Goal: Task Accomplishment & Management: Complete application form

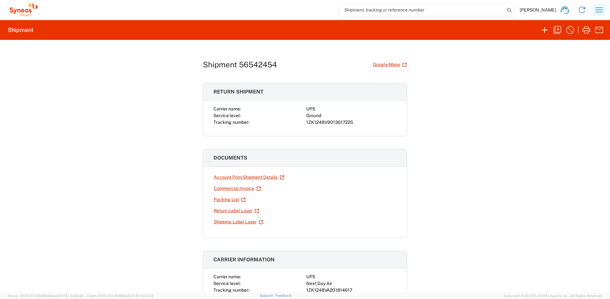
click at [601, 14] on icon "button" at bounding box center [599, 10] width 10 height 10
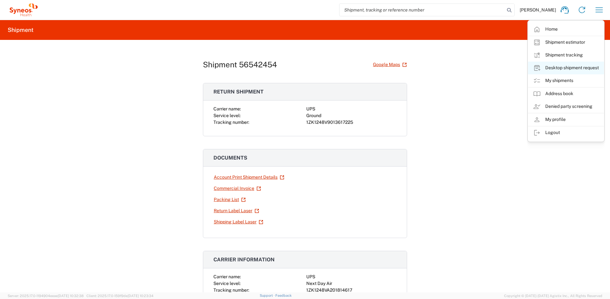
click at [569, 66] on link "Desktop shipment request" at bounding box center [566, 68] width 76 height 13
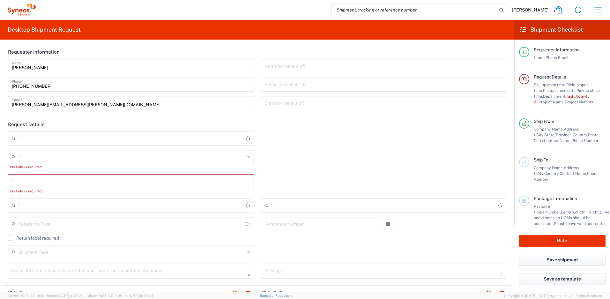
type input "[US_STATE]"
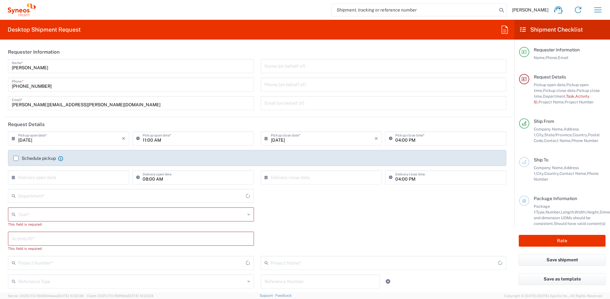
type input "[GEOGRAPHIC_DATA]"
type input "4510"
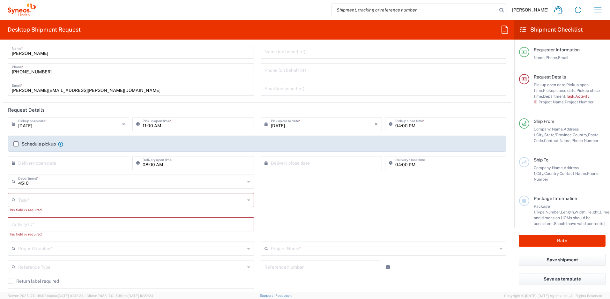
scroll to position [25, 0]
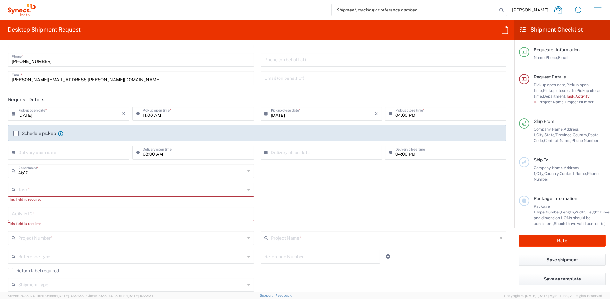
type input "Syneos Health, LLC-[GEOGRAPHIC_DATA] [GEOGRAPHIC_DATA] [GEOGRAPHIC_DATA]"
click at [47, 190] on input "text" at bounding box center [131, 188] width 227 height 11
click at [36, 223] on span "New Hire" at bounding box center [130, 225] width 242 height 10
type input "New Hire"
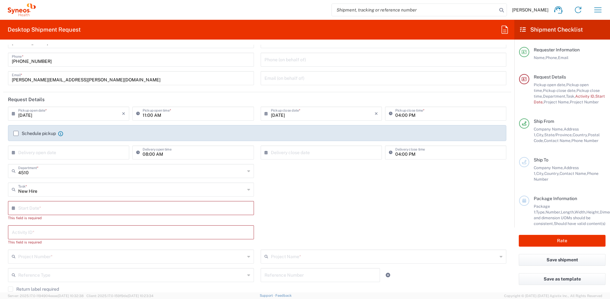
click at [46, 207] on input "text" at bounding box center [132, 207] width 228 height 11
click at [115, 274] on span "25" at bounding box center [112, 274] width 9 height 9
type input "[DATE]"
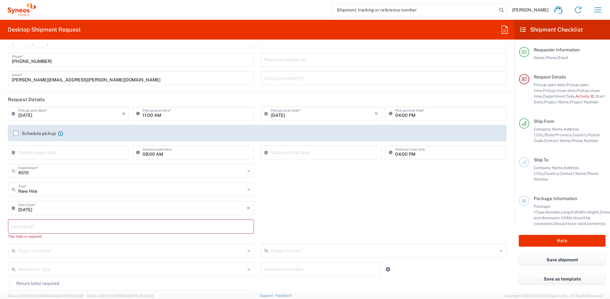
click at [53, 228] on input "text" at bounding box center [131, 225] width 238 height 11
paste input "SCTASK2686520"
type input "SCTASK2686520"
click at [47, 247] on input "text" at bounding box center [131, 244] width 227 height 11
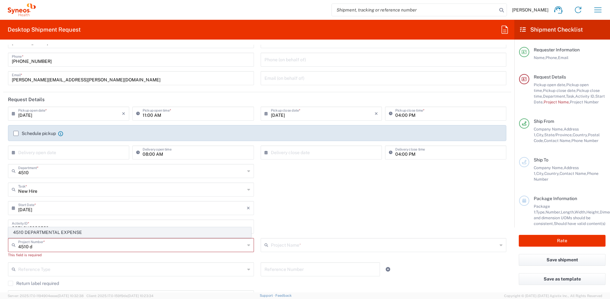
click at [74, 227] on li "4510 DEPARTMENTAL EXPENSE" at bounding box center [129, 232] width 243 height 11
type input "4510 DEPARTMENTAL EXPENSE"
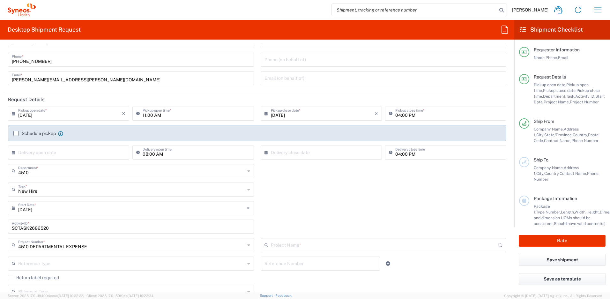
type input "4510 DEPARTMENTAL EXPENSE"
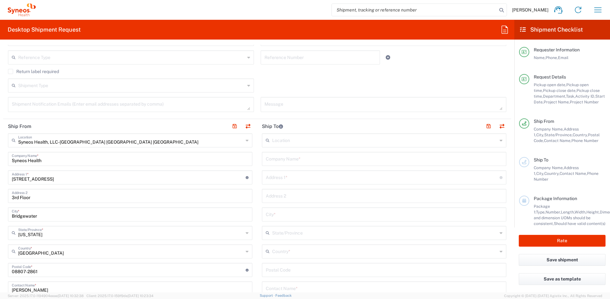
scroll to position [247, 0]
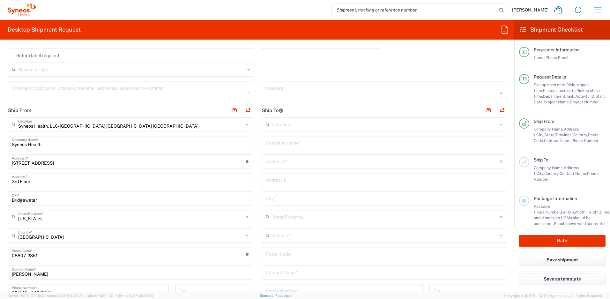
click at [293, 235] on input "text" at bounding box center [384, 234] width 225 height 11
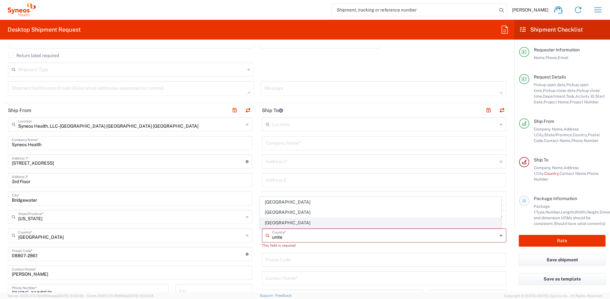
click at [281, 224] on span "[GEOGRAPHIC_DATA]" at bounding box center [380, 223] width 241 height 10
type input "[GEOGRAPHIC_DATA]"
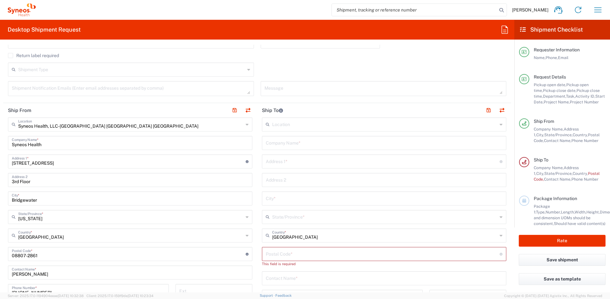
click at [289, 146] on input "text" at bounding box center [384, 142] width 237 height 11
paste input "[PERSON_NAME]"
type input "[PERSON_NAME]"
click at [285, 280] on input "text" at bounding box center [384, 277] width 237 height 11
paste input "[PERSON_NAME]"
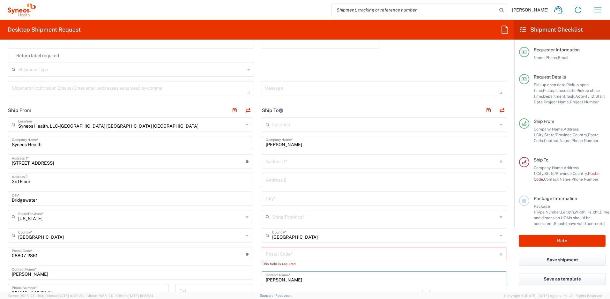
type input "[PERSON_NAME]"
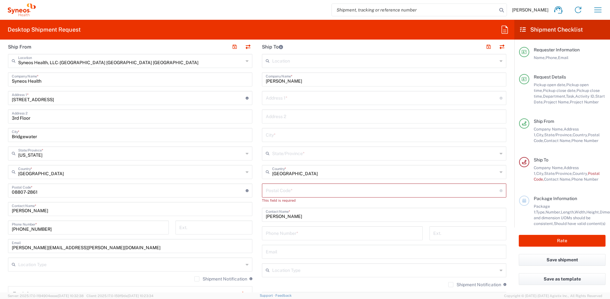
scroll to position [310, 0]
click at [287, 248] on input "text" at bounding box center [384, 251] width 237 height 11
paste input "[EMAIL_ADDRESS][DOMAIN_NAME]"
type input "[EMAIL_ADDRESS][DOMAIN_NAME]"
click at [448, 284] on label "Shipment Notification" at bounding box center [474, 284] width 53 height 5
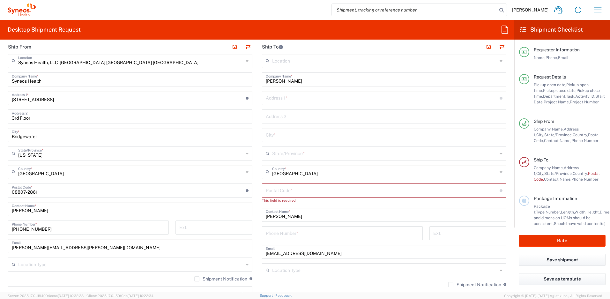
click at [451, 285] on input "Shipment Notification" at bounding box center [451, 285] width 0 height 0
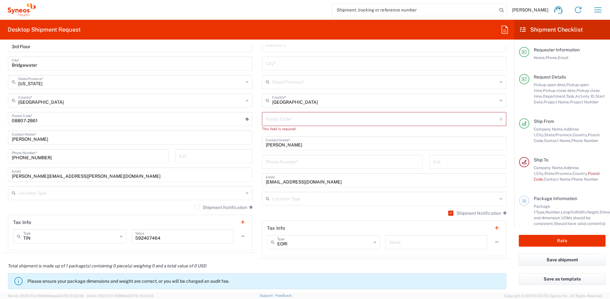
scroll to position [382, 0]
click at [301, 160] on input "tel" at bounding box center [342, 161] width 153 height 11
paste input "[PHONE_NUMBER]"
click at [270, 164] on input "[PHONE_NUMBER]" at bounding box center [342, 161] width 153 height 11
click at [284, 164] on input "[PHONE_NUMBER]" at bounding box center [342, 161] width 153 height 11
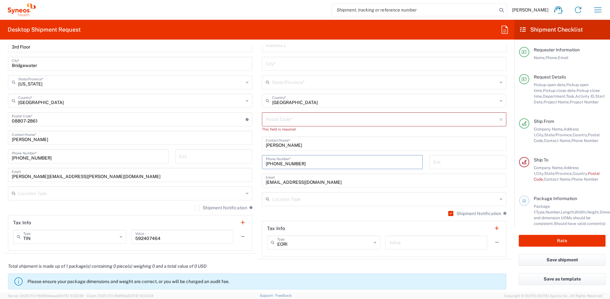
type input "[PHONE_NUMBER]"
drag, startPoint x: 99, startPoint y: 178, endPoint x: -41, endPoint y: 175, distance: 140.1
click at [0, 175] on html "[PERSON_NAME] Home Shipment estimator Shipment tracking Desktop shipment reques…" at bounding box center [305, 149] width 610 height 299
paste input "[PERSON_NAME].[PERSON_NAME]"
type input "[PERSON_NAME][EMAIL_ADDRESS][PERSON_NAME][DOMAIN_NAME]"
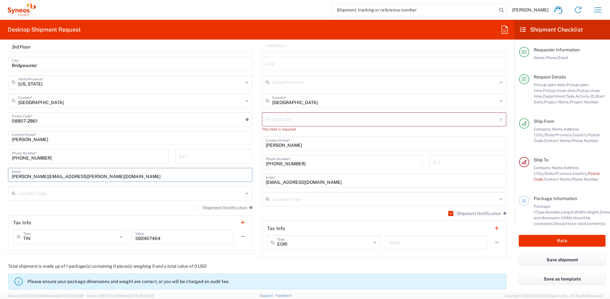
click at [194, 207] on label "Shipment Notification" at bounding box center [220, 207] width 53 height 5
click at [197, 208] on input "Shipment Notification" at bounding box center [197, 208] width 0 height 0
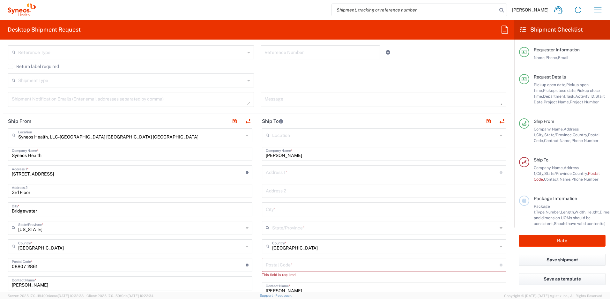
scroll to position [242, 0]
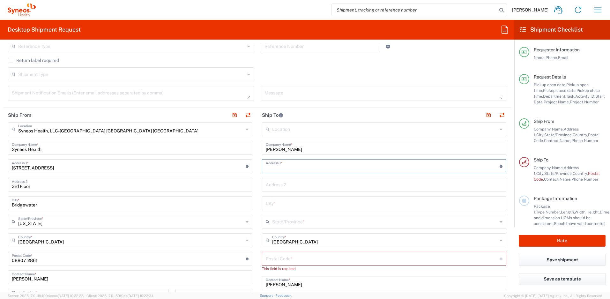
click at [311, 165] on input "text" at bounding box center [383, 165] width 234 height 11
paste input "[STREET_ADDRESS]"
type input "[STREET_ADDRESS]"
click at [280, 184] on input "text" at bounding box center [384, 184] width 237 height 11
paste input "2K"
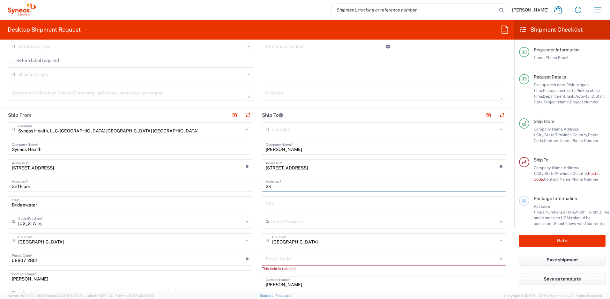
type input "2K"
click at [310, 206] on input "text" at bounding box center [384, 202] width 237 height 11
paste input "Wheeling"
type input "Wheeling"
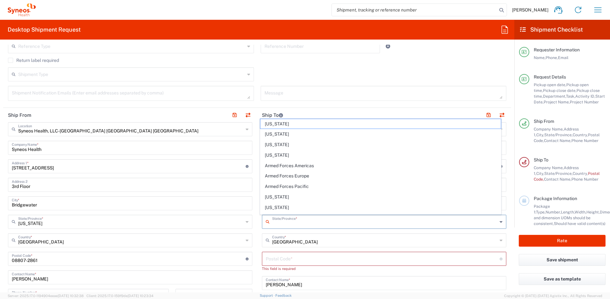
click at [285, 220] on input "text" at bounding box center [384, 221] width 225 height 11
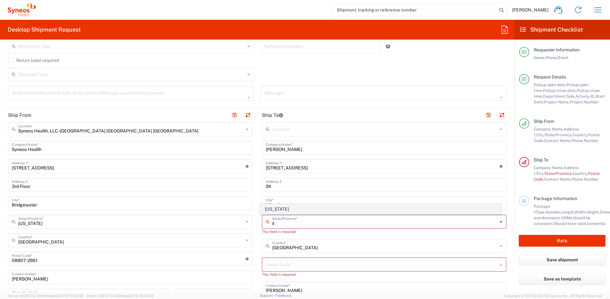
click at [276, 210] on span "[US_STATE]" at bounding box center [380, 209] width 241 height 10
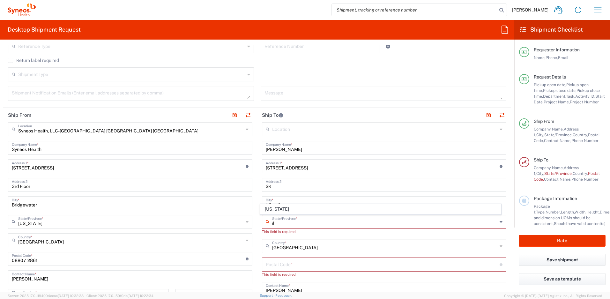
type input "[US_STATE]"
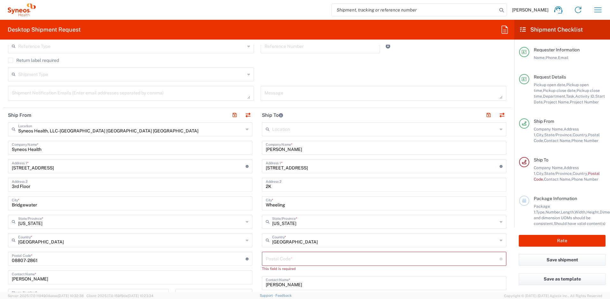
click at [292, 260] on input "undefined" at bounding box center [383, 258] width 234 height 11
paste input "60090"
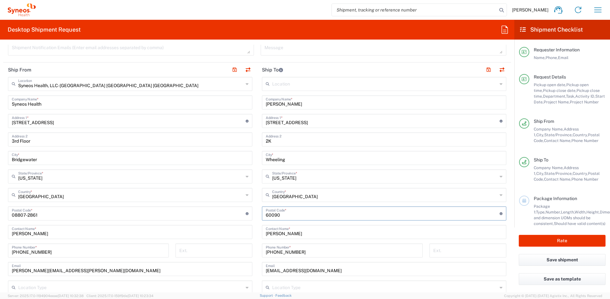
scroll to position [324, 0]
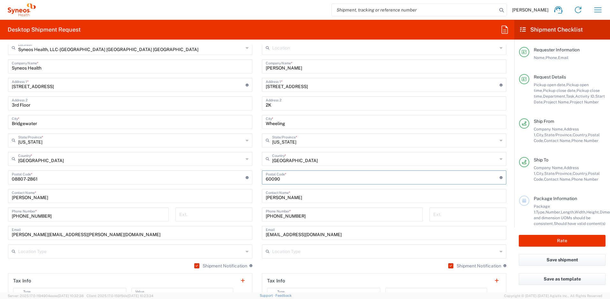
type input "60090"
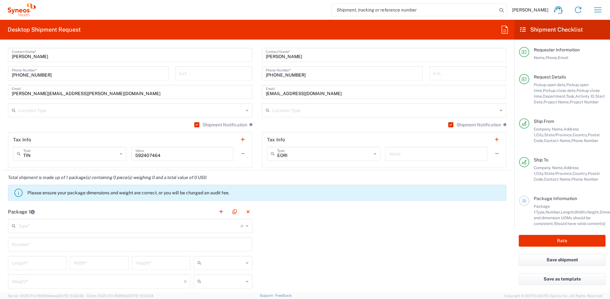
scroll to position [465, 0]
click at [210, 227] on input "text" at bounding box center [129, 225] width 222 height 11
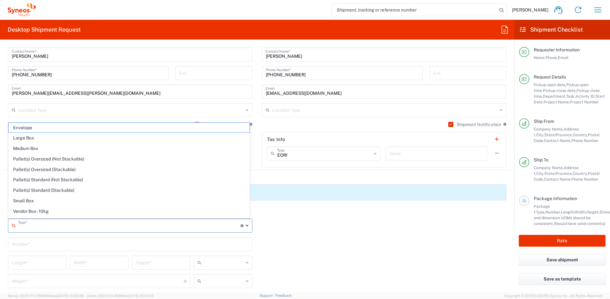
scroll to position [19, 0]
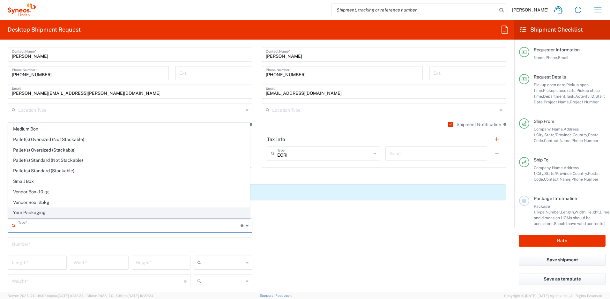
click at [107, 212] on span "Your Packaging" at bounding box center [129, 213] width 241 height 10
type input "Your Packaging"
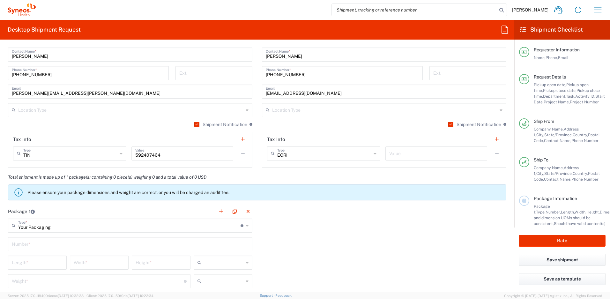
click at [79, 241] on input "text" at bounding box center [130, 243] width 237 height 11
type input "1"
click at [49, 262] on input "number" at bounding box center [37, 262] width 51 height 11
type input "16"
type input "12"
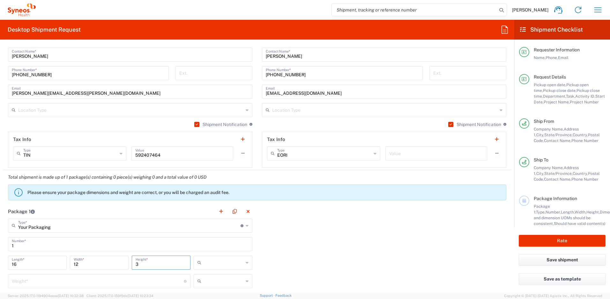
type input "3"
click at [72, 280] on input "number" at bounding box center [98, 280] width 172 height 11
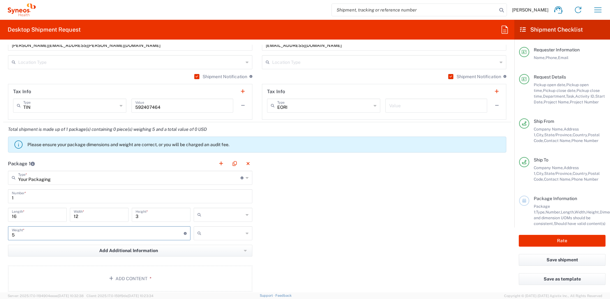
scroll to position [532, 0]
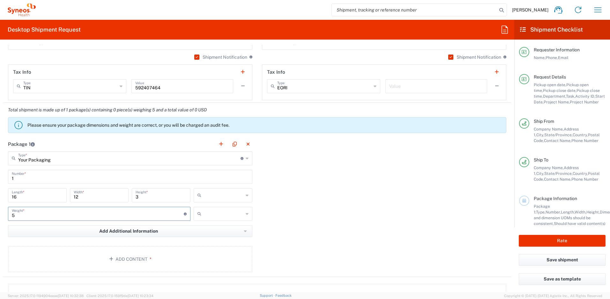
type input "5"
click at [225, 196] on input "text" at bounding box center [224, 195] width 40 height 10
click at [220, 229] on span "in" at bounding box center [220, 230] width 57 height 10
type input "in"
click at [223, 212] on input "text" at bounding box center [224, 214] width 40 height 10
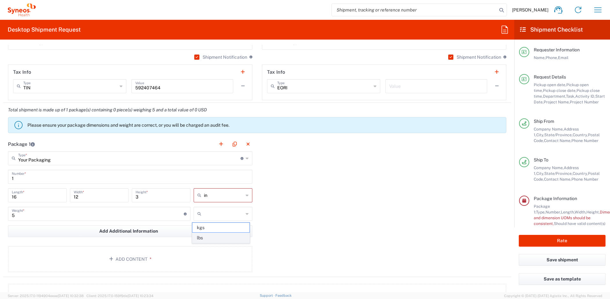
click at [216, 239] on span "lbs" at bounding box center [220, 238] width 57 height 10
type input "lbs"
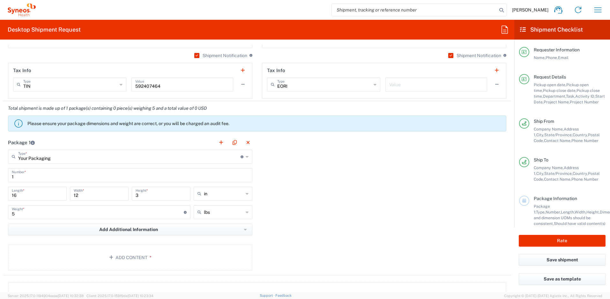
scroll to position [637, 0]
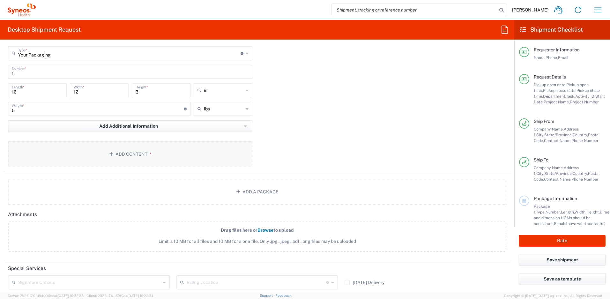
click at [130, 158] on button "Add Content *" at bounding box center [130, 154] width 244 height 26
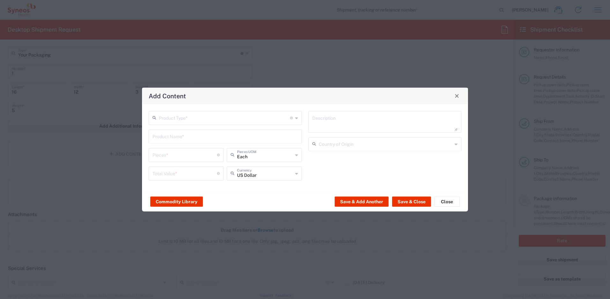
click at [186, 122] on input "text" at bounding box center [224, 117] width 131 height 11
click at [181, 142] on span "General Commodity" at bounding box center [225, 142] width 152 height 10
type input "General Commodity"
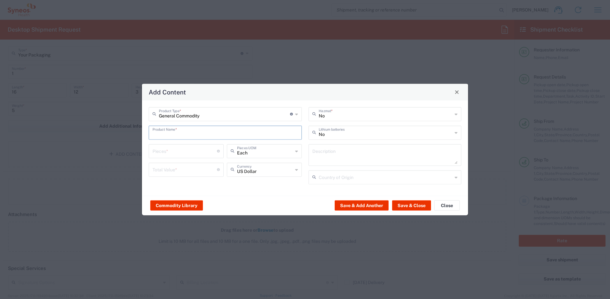
click at [184, 129] on input "text" at bounding box center [225, 131] width 145 height 11
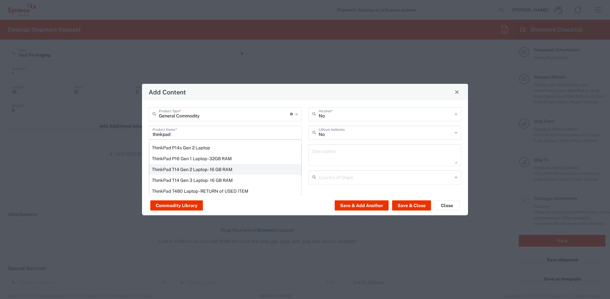
click at [170, 167] on div "ThinkPad T14 Gen 2 Laptop - 16 GB RAM" at bounding box center [225, 169] width 152 height 11
type input "ThinkPad T14 Gen 2 Laptop - 16 GB RAM"
type input "1"
type textarea "Intel Core i7-1156G7 vProÂ® Processor - 14"- 16 GB RAM - 512 GB SSD"
type input "[GEOGRAPHIC_DATA]"
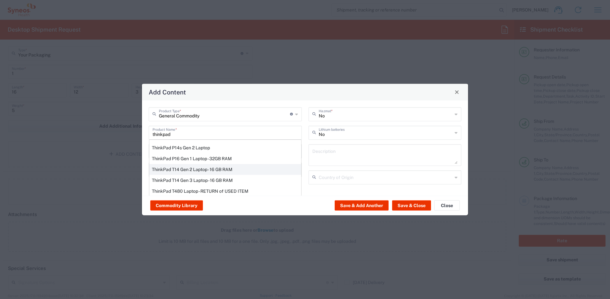
type input "Yes"
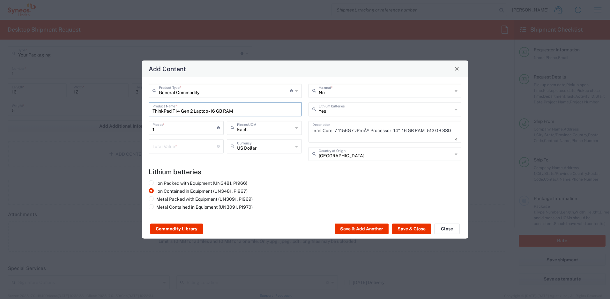
click at [183, 146] on input "number" at bounding box center [185, 145] width 64 height 11
type input "500"
click at [409, 230] on button "Save & Close" at bounding box center [411, 229] width 39 height 10
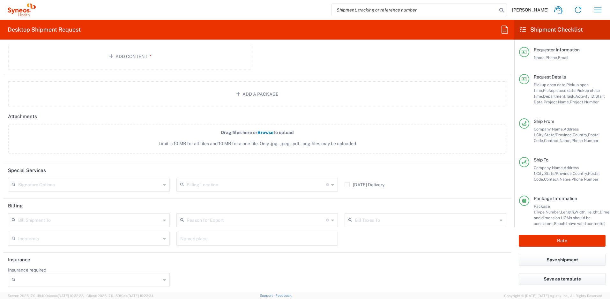
scroll to position [774, 0]
click at [120, 185] on input "text" at bounding box center [89, 182] width 143 height 11
click at [63, 195] on span "Adult Signature Required" at bounding box center [88, 197] width 159 height 10
type input "Adult Signature Required"
click at [58, 274] on input "Insurance required" at bounding box center [89, 278] width 143 height 10
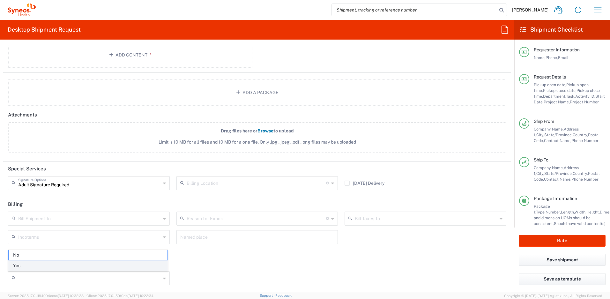
click at [61, 268] on span "Yes" at bounding box center [88, 266] width 159 height 10
type input "Yes"
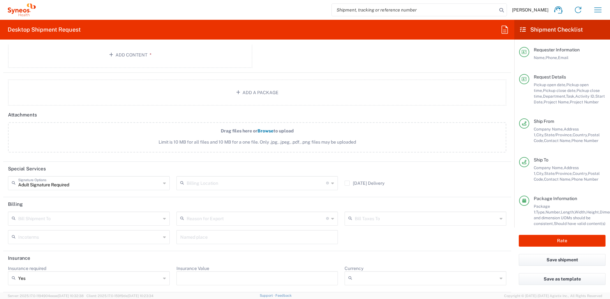
click at [202, 274] on input "Insurance Value" at bounding box center [257, 278] width 154 height 10
type input "500"
click at [351, 279] on icon at bounding box center [351, 278] width 6 height 10
click at [352, 269] on span "USD" at bounding box center [421, 266] width 159 height 10
type input "USD"
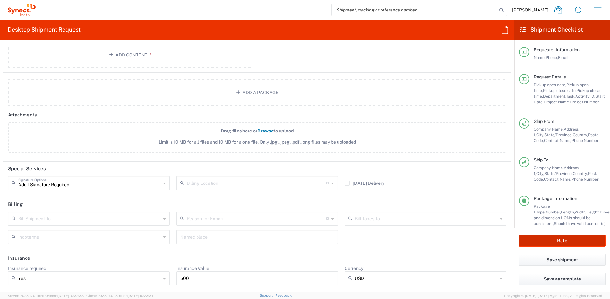
click at [563, 239] on button "Rate" at bounding box center [562, 241] width 87 height 12
type input "4510 DEPARTMENTAL EXPENSE"
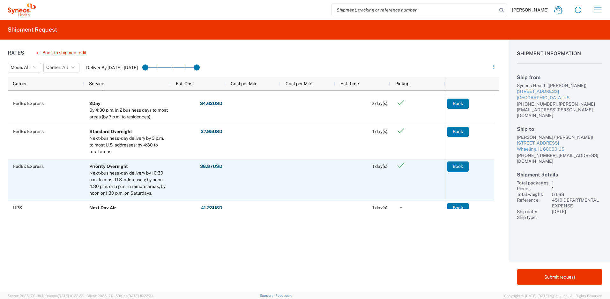
scroll to position [81, 0]
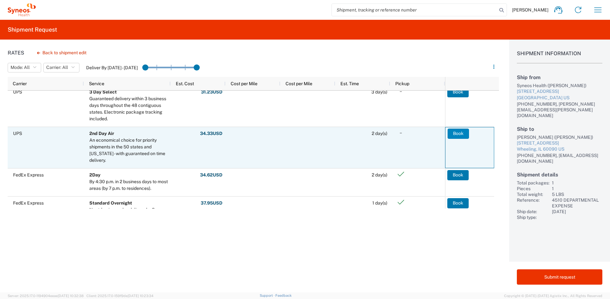
click at [458, 135] on button "Book" at bounding box center [458, 134] width 21 height 10
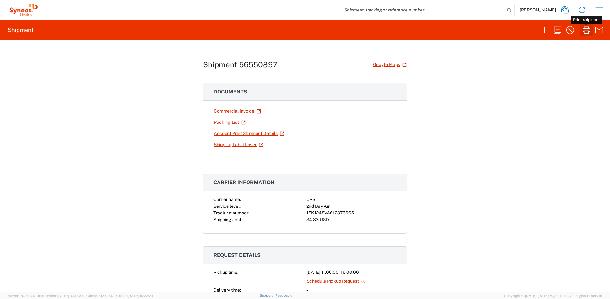
click at [587, 32] on icon "button" at bounding box center [586, 30] width 10 height 10
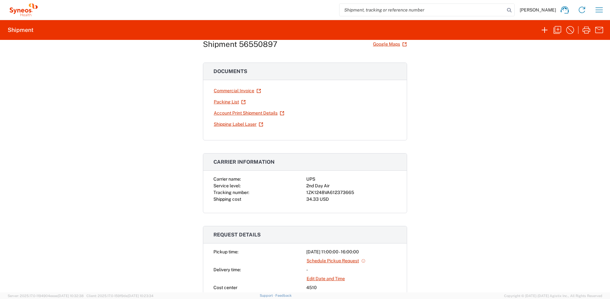
scroll to position [60, 0]
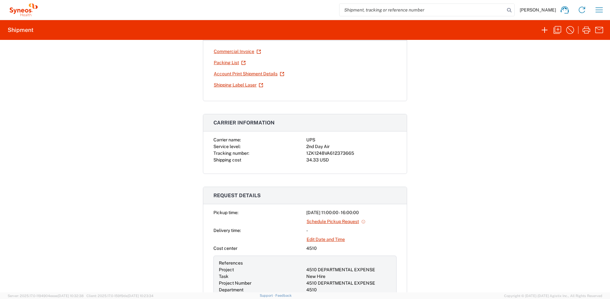
drag, startPoint x: 342, startPoint y: 163, endPoint x: 346, endPoint y: 159, distance: 5.4
click at [342, 163] on div "Carrier name: UPS Service level: 2nd Day Air Tracking number: 1ZK1248VA61237366…" at bounding box center [305, 155] width 204 height 37
drag, startPoint x: 351, startPoint y: 153, endPoint x: 304, endPoint y: 153, distance: 46.3
click at [306, 153] on div "1ZK1248VA612373665" at bounding box center [351, 153] width 90 height 7
copy div "1ZK1248VA612373665"
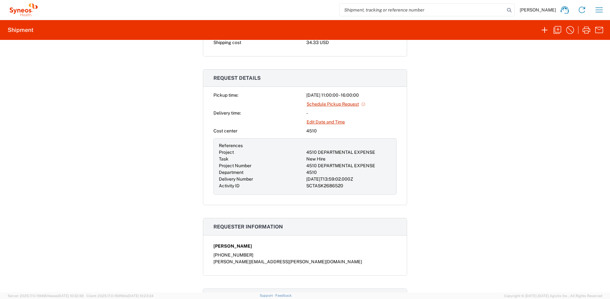
scroll to position [170, 0]
